Goal: Feedback & Contribution: Contribute content

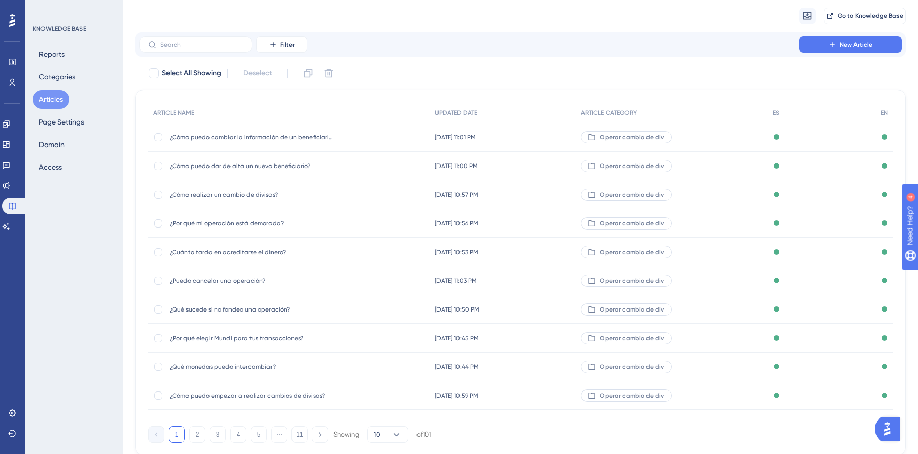
scroll to position [68, 0]
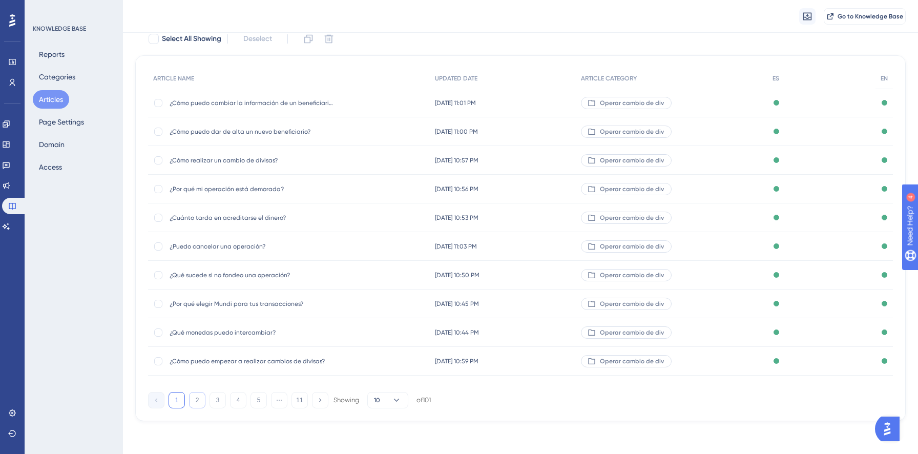
click at [193, 403] on button "2" at bounding box center [197, 400] width 16 height 16
click at [234, 246] on span "¿Cómo funciona el proceso?" at bounding box center [252, 246] width 164 height 8
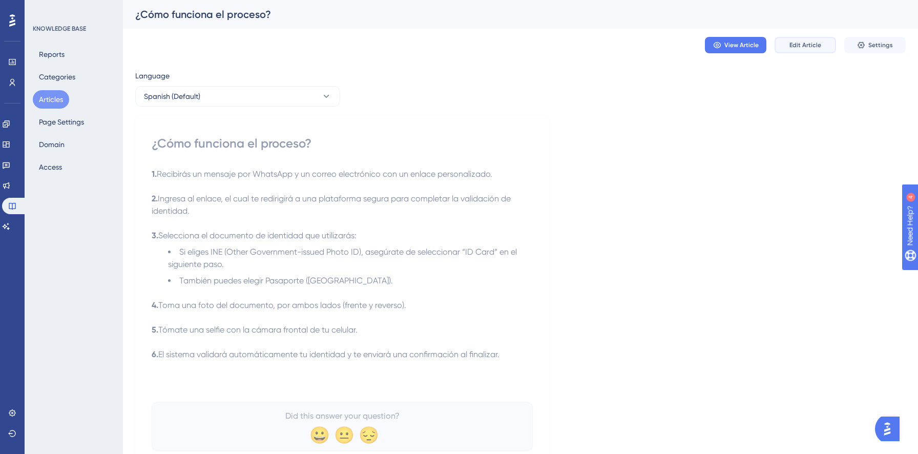
click at [794, 50] on button "Edit Article" at bounding box center [804, 45] width 61 height 16
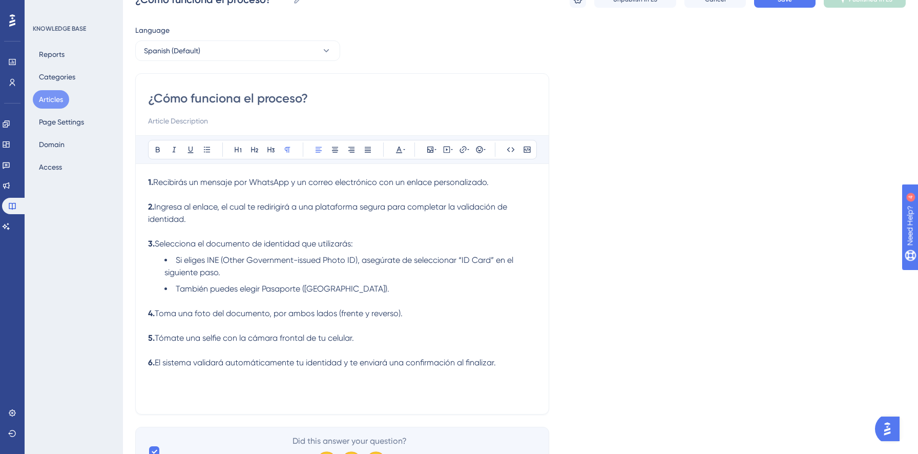
scroll to position [96, 0]
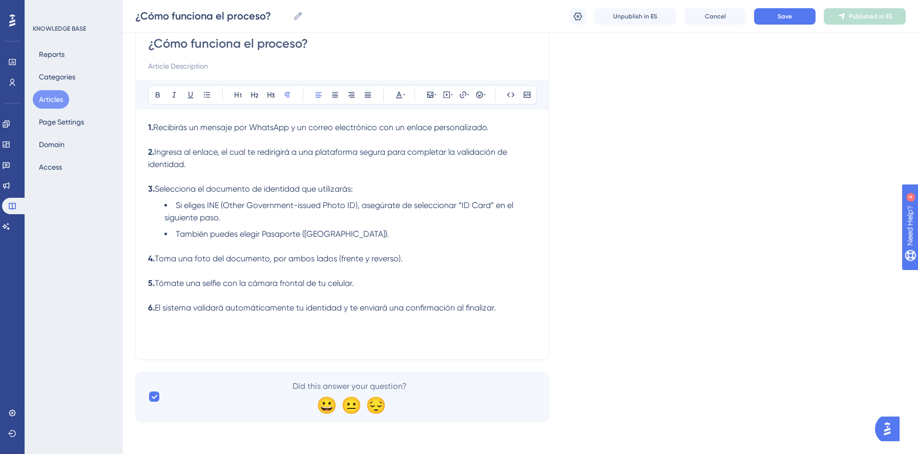
click at [486, 337] on div "1. Recibirás un mensaje por WhatsApp y un correo electrónico con un enlace pers…" at bounding box center [342, 233] width 388 height 225
click at [447, 93] on icon at bounding box center [447, 95] width 8 height 8
click at [437, 157] on textarea at bounding box center [447, 158] width 156 height 46
click at [449, 156] on textarea at bounding box center [447, 158] width 156 height 46
paste textarea "<iframe src="[URL][DOMAIN_NAME]" width="640" height="480" allow="autoplay"></if…"
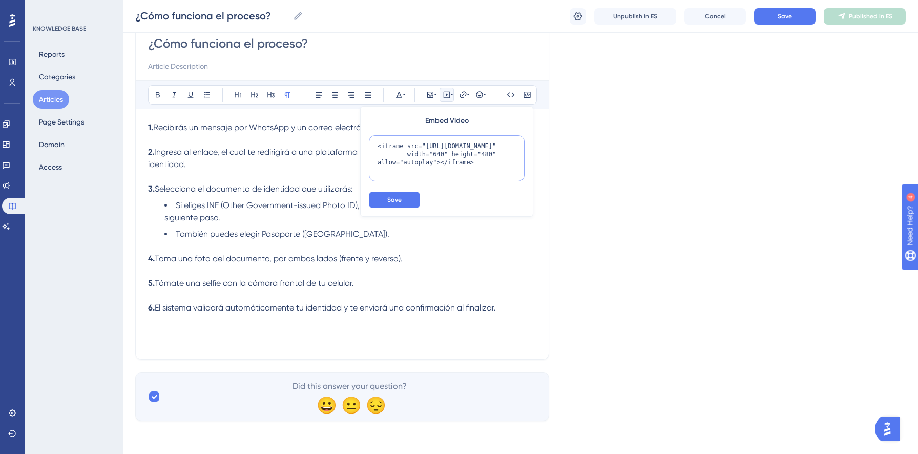
scroll to position [5, 0]
drag, startPoint x: 441, startPoint y: 158, endPoint x: 377, endPoint y: 157, distance: 64.0
click at [377, 157] on textarea "<iframe src="[URL][DOMAIN_NAME]" width="640" height="480" allow="autoplay"></if…" at bounding box center [447, 158] width 156 height 46
paste textarea "gnifyyrMApIRuEW__11ML_nAFfGZEPhJ"
type textarea "<iframe src="[URL][DOMAIN_NAME]" width="640" height="480" allow="autoplay"></if…"
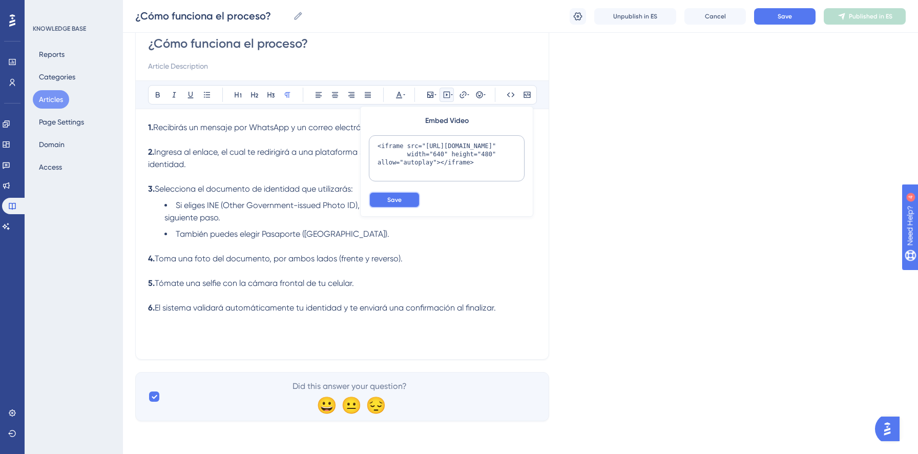
click at [407, 203] on button "Save" at bounding box center [394, 200] width 51 height 16
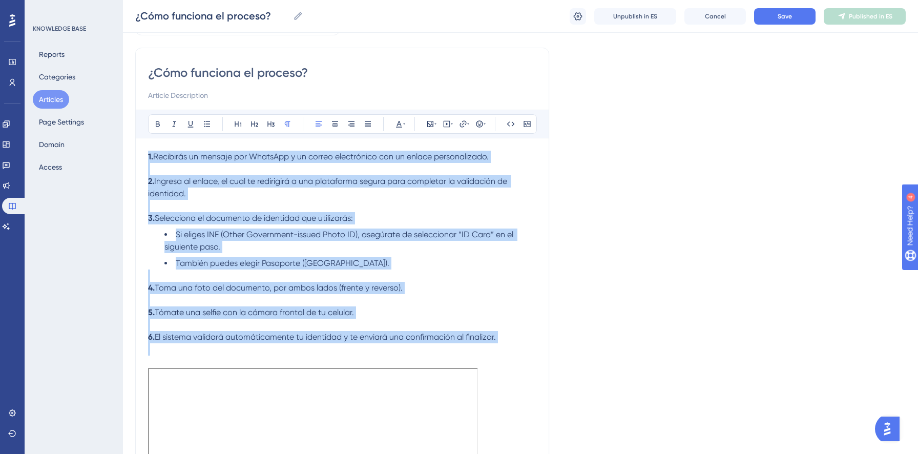
scroll to position [0, 0]
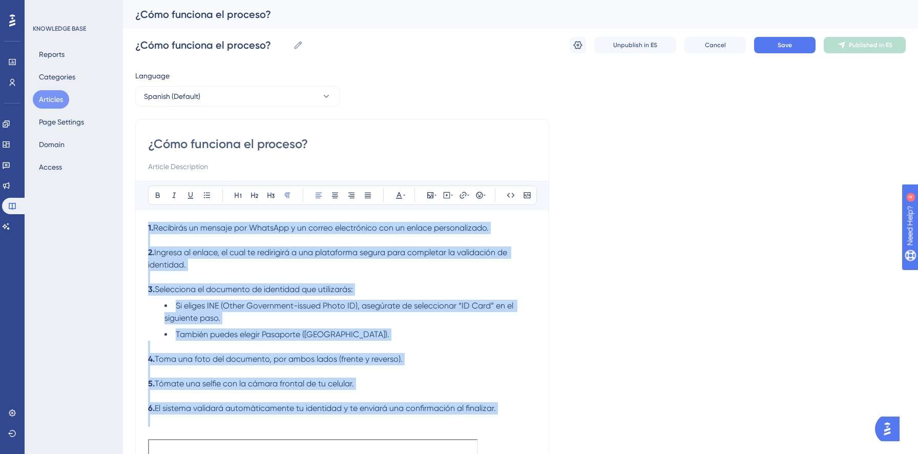
drag, startPoint x: 506, startPoint y: 245, endPoint x: 159, endPoint y: -29, distance: 442.7
click at [159, 0] on html "Performance Users Engagement Widgets Feedback Product Updates Knowledge Base AI…" at bounding box center [459, 0] width 918 height 0
copy div "1. Recibirás un mensaje por WhatsApp y un correo electrónico con un enlace pers…"
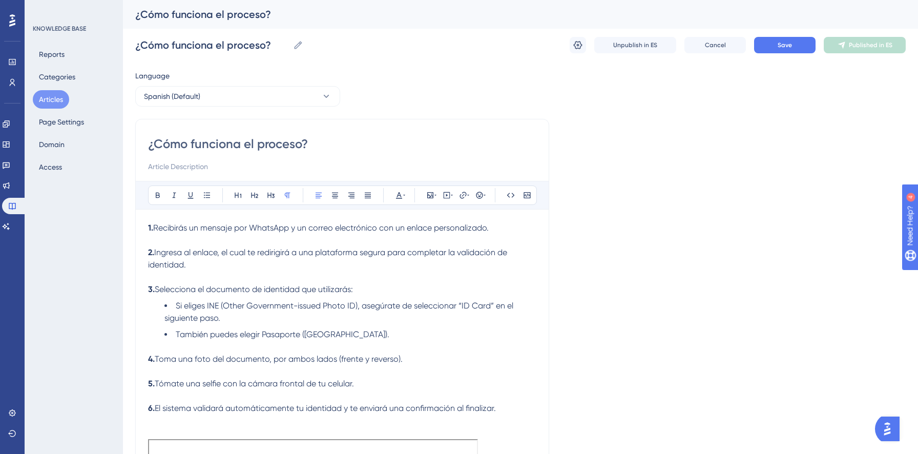
click at [304, 215] on div "Bold Italic Underline Bullet Point Heading 1 Heading 2 Heading 3 Normal Align L…" at bounding box center [342, 441] width 388 height 520
click at [215, 222] on p "1. Recibirás un mensaje por WhatsApp y un correo electrónico con un enlace pers…" at bounding box center [342, 228] width 388 height 12
click at [146, 227] on div "¿Cómo funciona el proceso? Bold Italic Underline Bullet Point Heading 1 Heading…" at bounding box center [342, 416] width 414 height 595
click at [151, 227] on strong "1." at bounding box center [150, 228] width 5 height 10
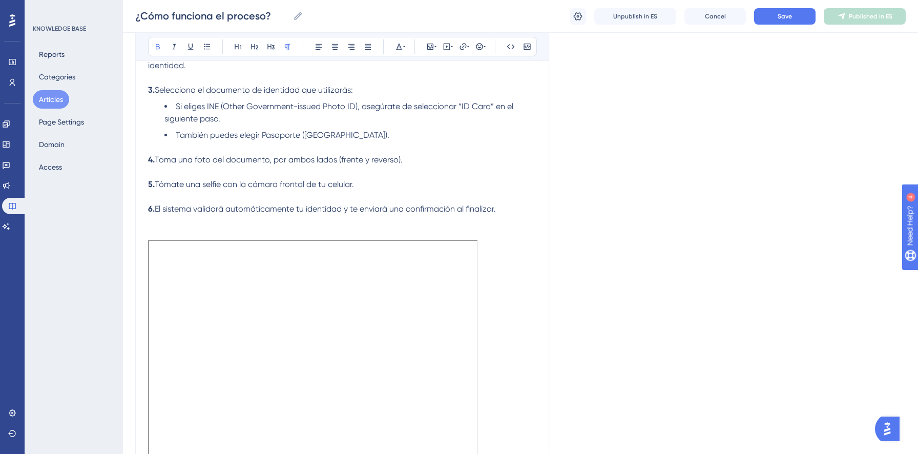
scroll to position [368, 0]
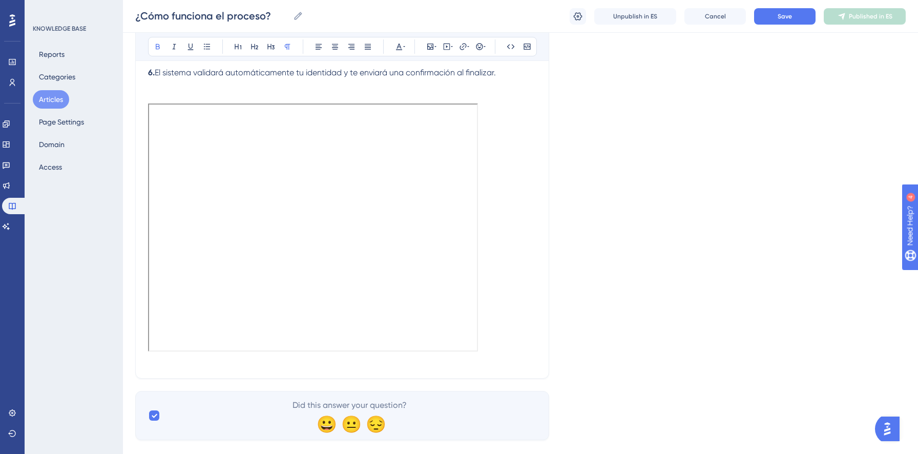
click at [482, 200] on div at bounding box center [342, 228] width 388 height 250
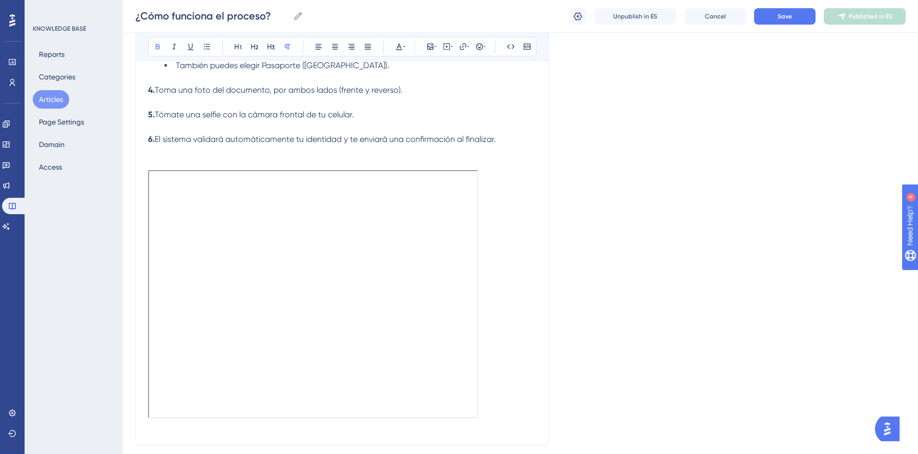
scroll to position [289, 0]
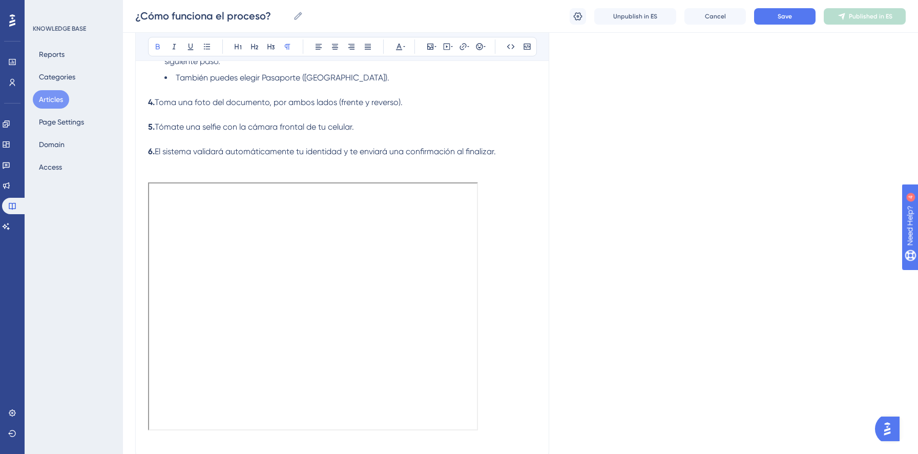
click at [177, 175] on p at bounding box center [342, 176] width 388 height 12
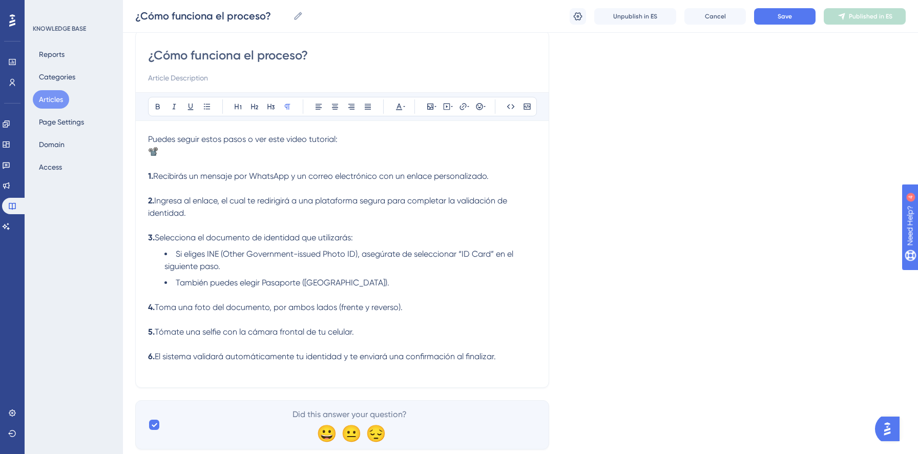
scroll to position [81, 0]
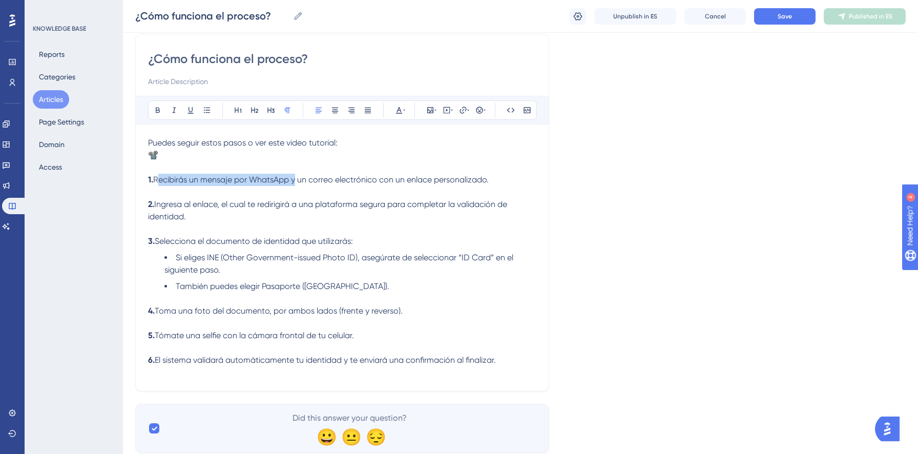
drag, startPoint x: 156, startPoint y: 181, endPoint x: 291, endPoint y: 184, distance: 135.2
click at [291, 184] on p "1. Recibirás un mensaje por WhatsApp y un correo electrónico con un enlace pers…" at bounding box center [342, 180] width 388 height 12
click at [341, 176] on span "Recibirás un mensaje por WhatsApp y un correo electrónico con un enlace persona…" at bounding box center [320, 180] width 335 height 10
click at [277, 155] on p "Puedes seguir estos pasos o ver este video tutorial: 📽️" at bounding box center [342, 149] width 388 height 25
click at [446, 111] on icon at bounding box center [447, 110] width 8 height 8
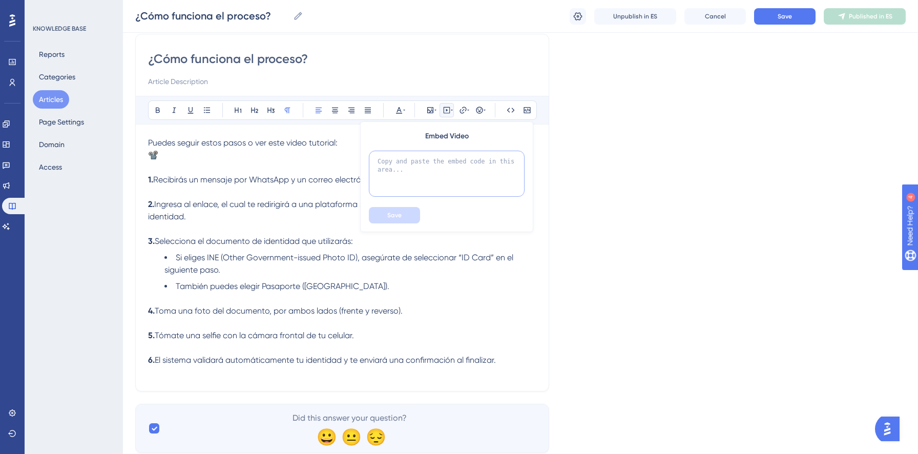
click at [423, 173] on textarea at bounding box center [447, 174] width 156 height 46
click at [447, 168] on textarea at bounding box center [447, 174] width 156 height 46
paste textarea "<iframe src="[URL][DOMAIN_NAME]" width="640" height="480" allow="autoplay"></if…"
drag, startPoint x: 379, startPoint y: 169, endPoint x: 416, endPoint y: 170, distance: 36.9
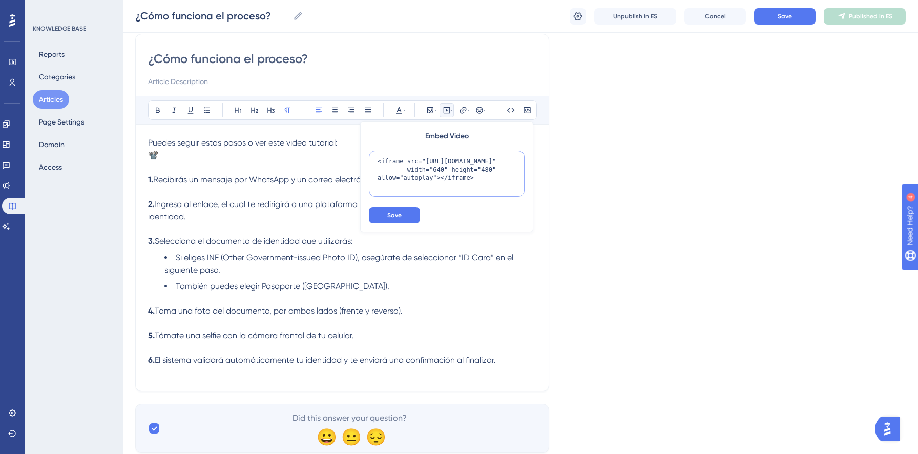
click at [416, 170] on textarea "<iframe src="[URL][DOMAIN_NAME]" width="640" height="480" allow="autoplay"></if…" at bounding box center [447, 174] width 156 height 46
drag, startPoint x: 425, startPoint y: 170, endPoint x: 392, endPoint y: 169, distance: 32.8
click at [392, 169] on textarea "<iframe src="[URL][DOMAIN_NAME]" width="640" height="480" allow="autoplay"></if…" at bounding box center [447, 174] width 156 height 46
click at [428, 172] on textarea "<iframe src="[URL][DOMAIN_NAME]" width="640" height="480" allow="autoplay"></if…" at bounding box center [447, 174] width 156 height 46
drag, startPoint x: 422, startPoint y: 168, endPoint x: 378, endPoint y: 167, distance: 43.5
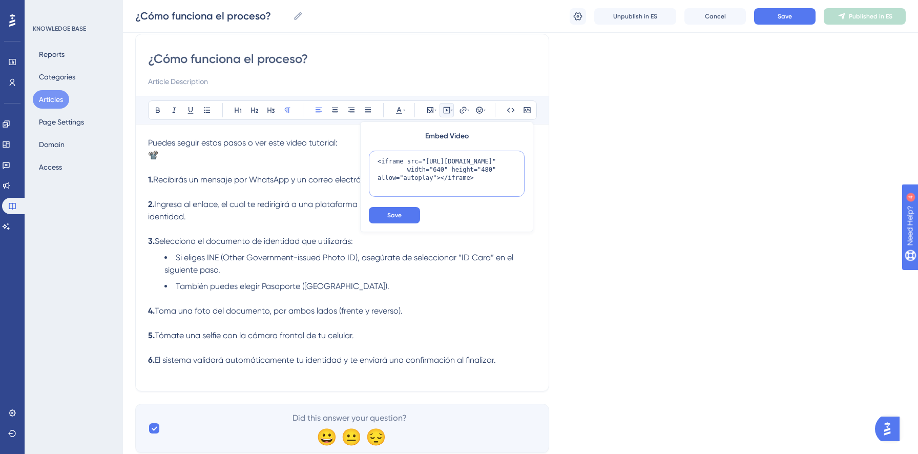
click at [378, 167] on textarea "<iframe src="[URL][DOMAIN_NAME]" width="640" height="480" allow="autoplay"></if…" at bounding box center [447, 174] width 156 height 46
paste textarea "1gnifyyrMApIRuEW__11ML_nAFfGZEPhJ"
type textarea "<iframe src="[URL][DOMAIN_NAME]" width="640" height="480" allow="autoplay"></if…"
click at [405, 219] on button "Save" at bounding box center [394, 215] width 51 height 16
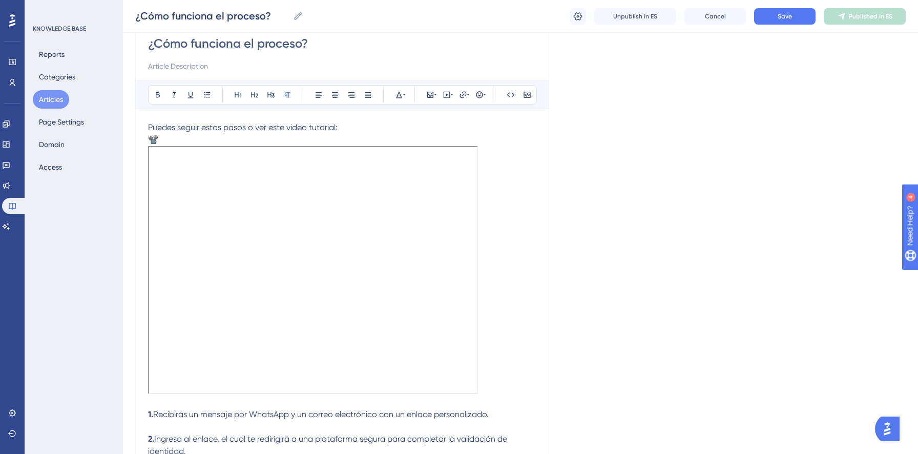
scroll to position [0, 0]
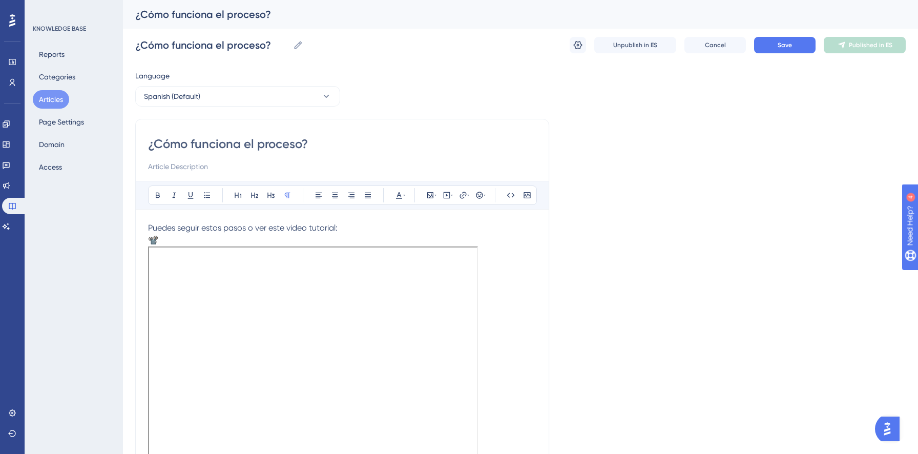
click at [282, 226] on span "Puedes seguir estos pasos o ver este video tutorial:" at bounding box center [243, 228] width 190 height 10
click at [324, 234] on p "Puedes seguir estos pasos o ver este video tutorial: 📽️" at bounding box center [342, 234] width 388 height 25
click at [373, 234] on p "Puedes seguir estos pasos o ver este video tutorial: 📽️" at bounding box center [342, 234] width 388 height 25
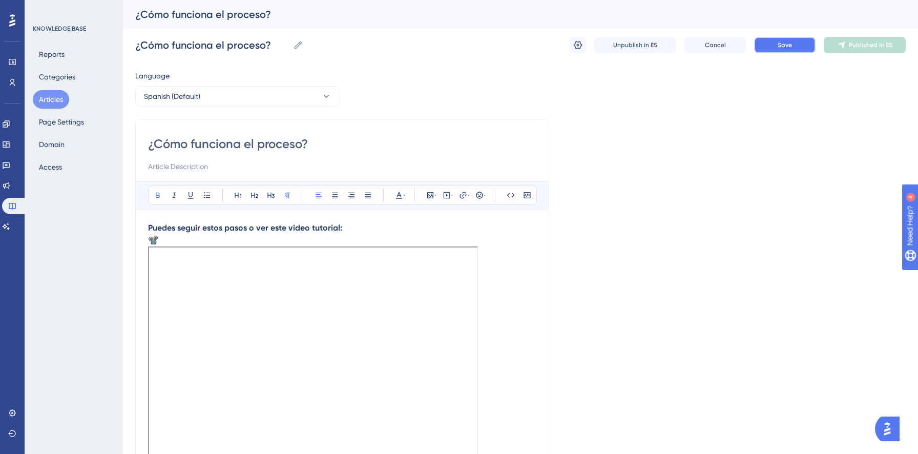
click at [795, 43] on button "Save" at bounding box center [784, 45] width 61 height 16
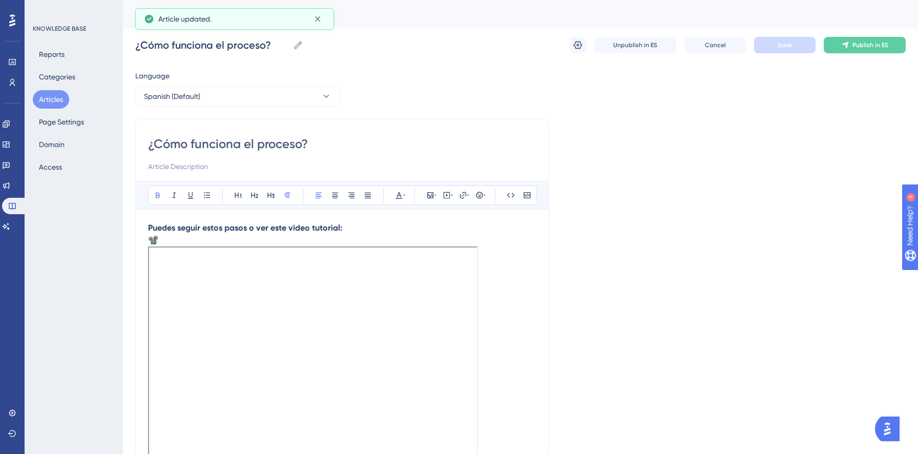
click at [854, 59] on div "¿Cómo funciona el proceso? ¿Cómo funciona el proceso? Unpublish in ES Cancel Sa…" at bounding box center [520, 45] width 770 height 33
click at [856, 45] on span "Publish in ES" at bounding box center [870, 45] width 36 height 8
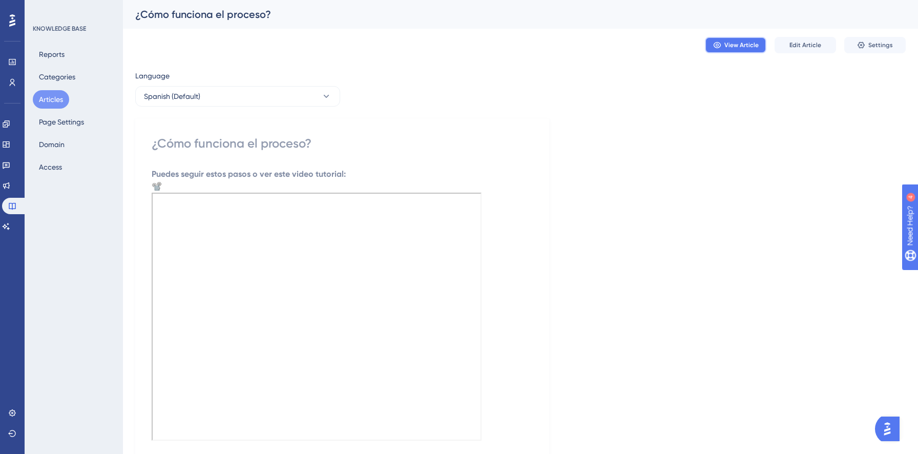
click at [735, 38] on button "View Article" at bounding box center [735, 45] width 61 height 16
